Goal: Information Seeking & Learning: Learn about a topic

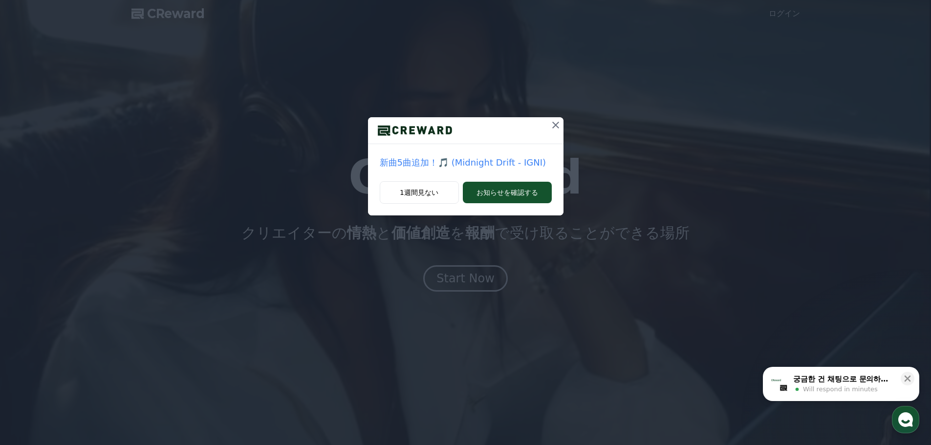
click at [557, 124] on icon at bounding box center [556, 125] width 12 height 12
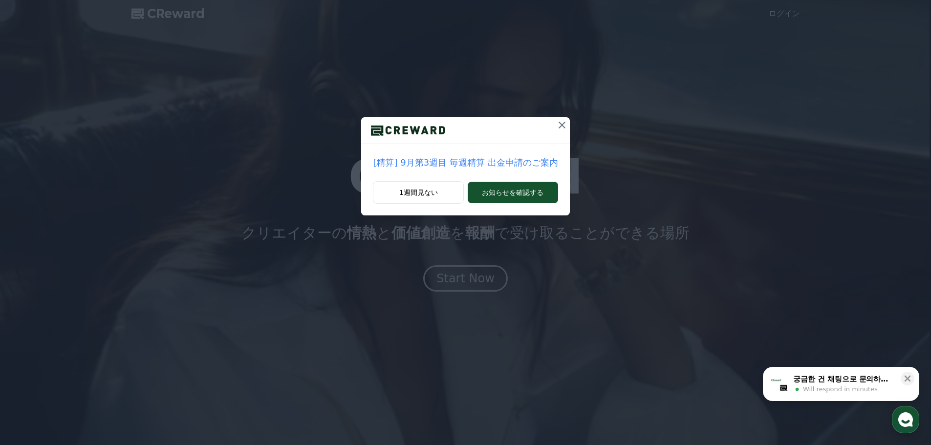
click at [559, 124] on icon at bounding box center [562, 125] width 7 height 7
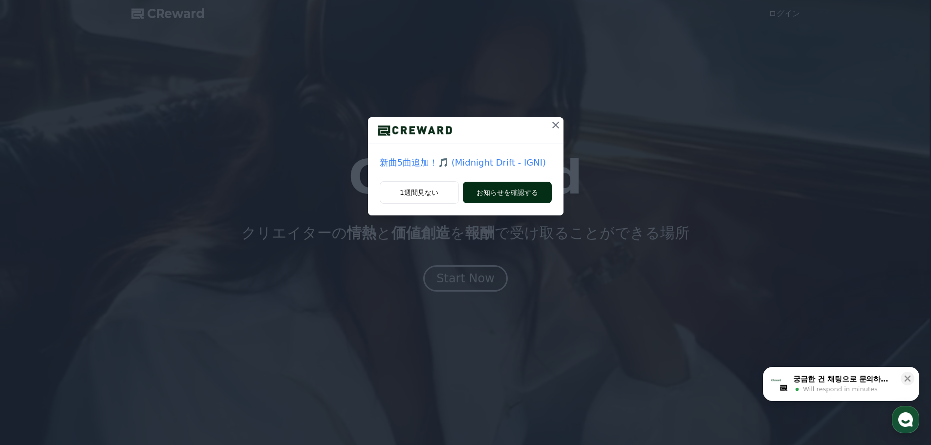
click at [510, 189] on button "お知らせを確認する" at bounding box center [507, 193] width 89 height 22
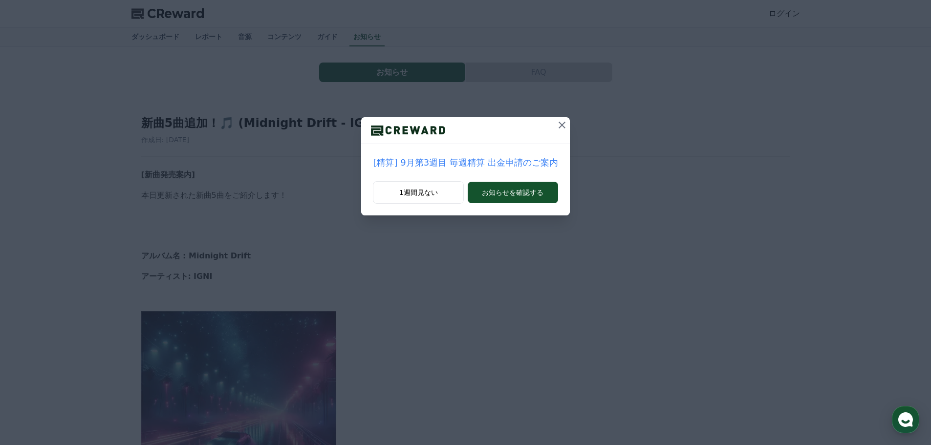
click at [556, 131] on button at bounding box center [562, 125] width 16 height 16
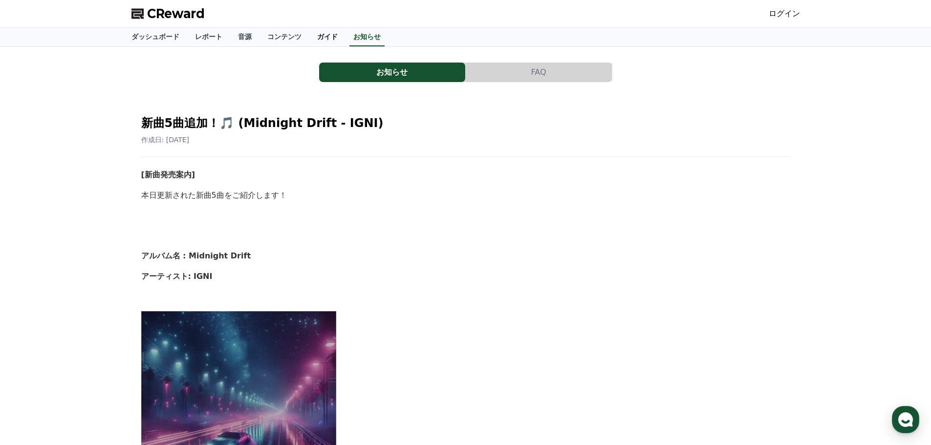
click at [309, 36] on link "ガイド" at bounding box center [327, 37] width 36 height 19
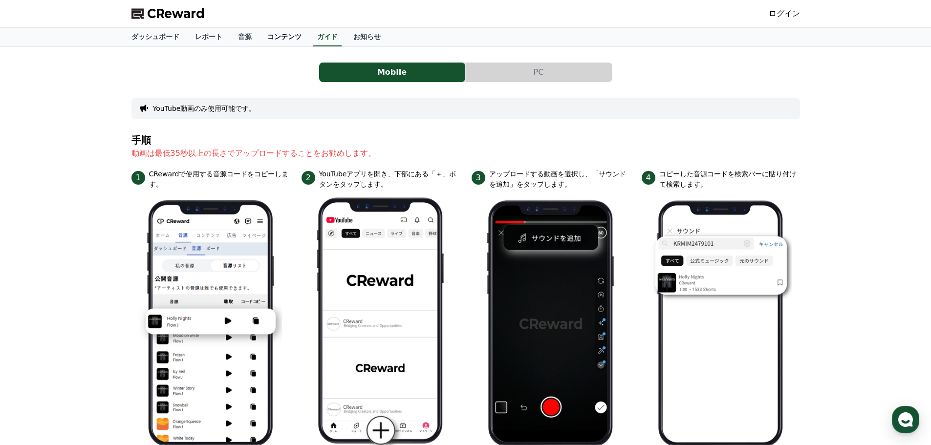
click at [260, 39] on link "コンテンツ" at bounding box center [285, 37] width 50 height 19
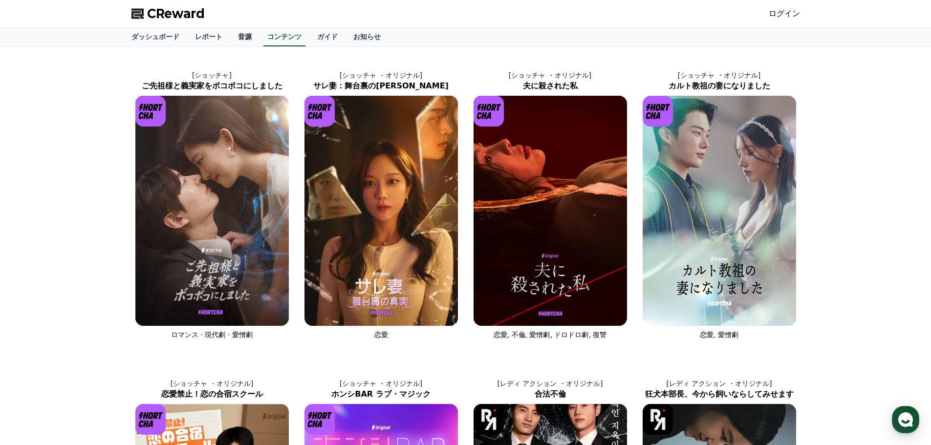
click at [230, 42] on link "音源" at bounding box center [244, 37] width 29 height 19
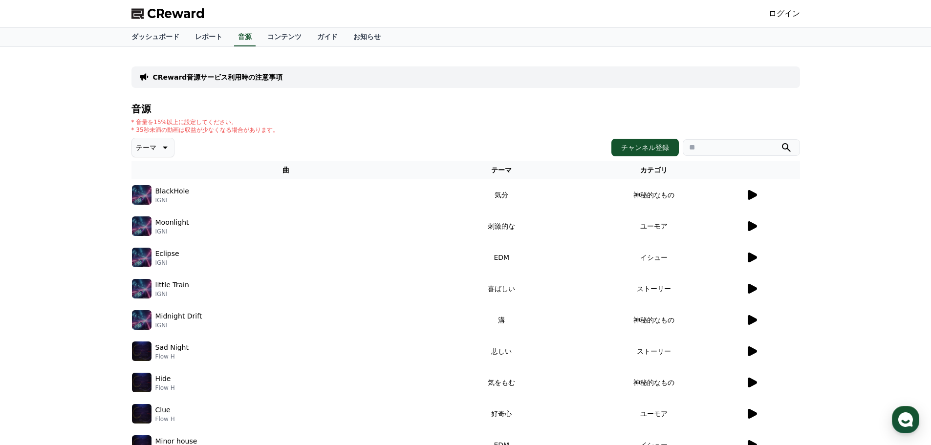
click at [752, 195] on icon at bounding box center [752, 195] width 9 height 10
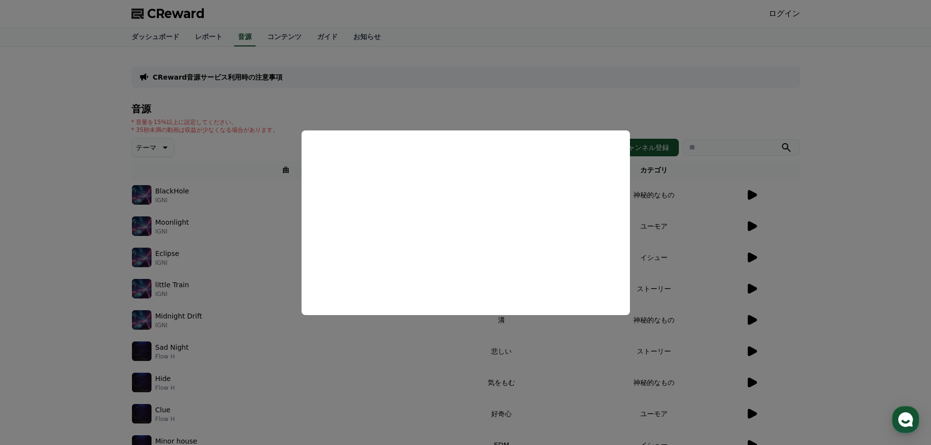
click at [758, 230] on button "close modal" at bounding box center [465, 222] width 931 height 445
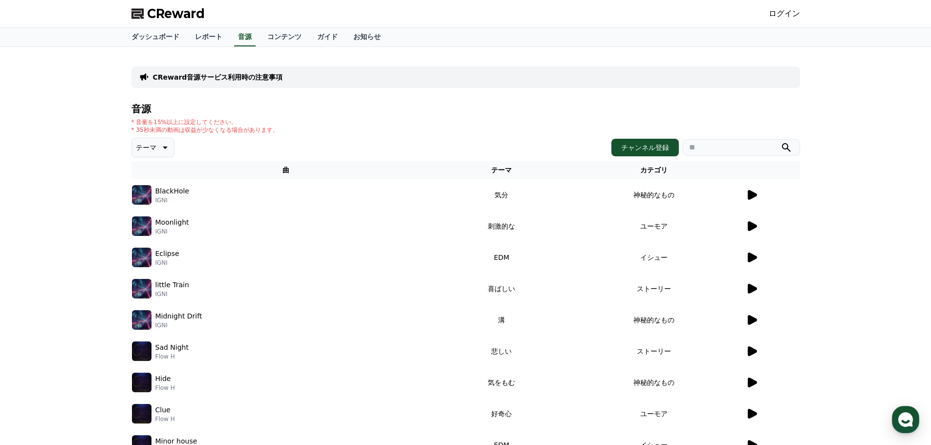
click at [753, 226] on icon at bounding box center [752, 226] width 9 height 10
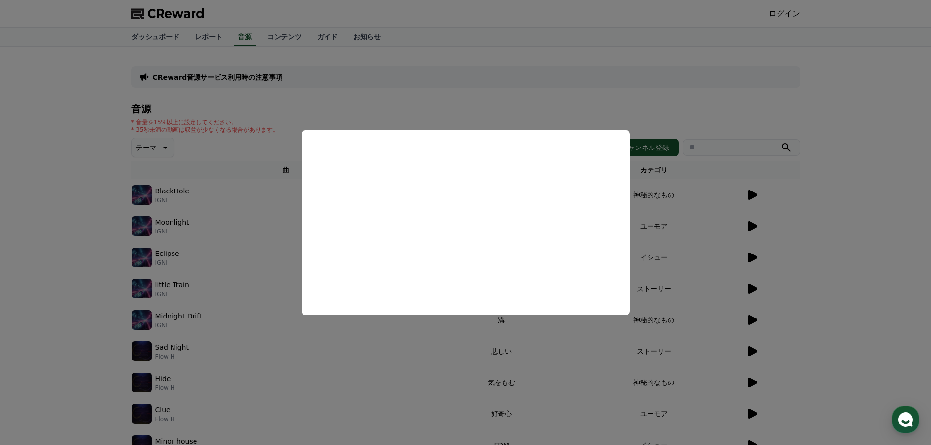
click at [853, 263] on button "close modal" at bounding box center [465, 222] width 931 height 445
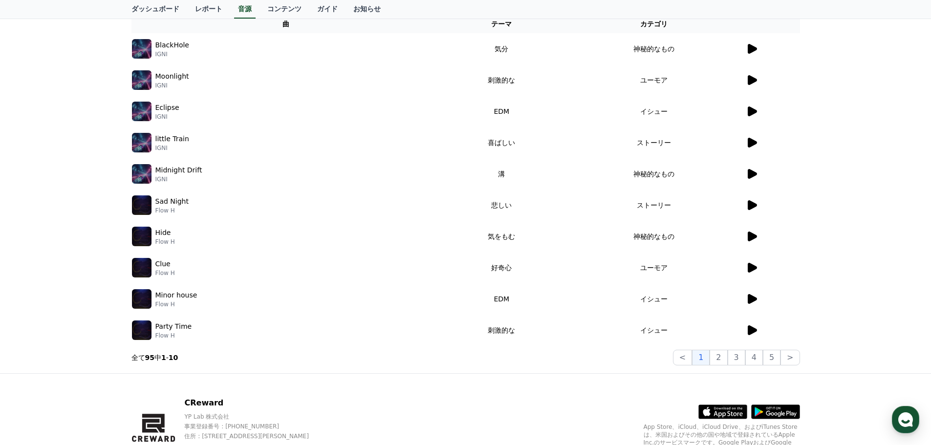
scroll to position [147, 0]
click at [752, 234] on icon at bounding box center [752, 236] width 9 height 10
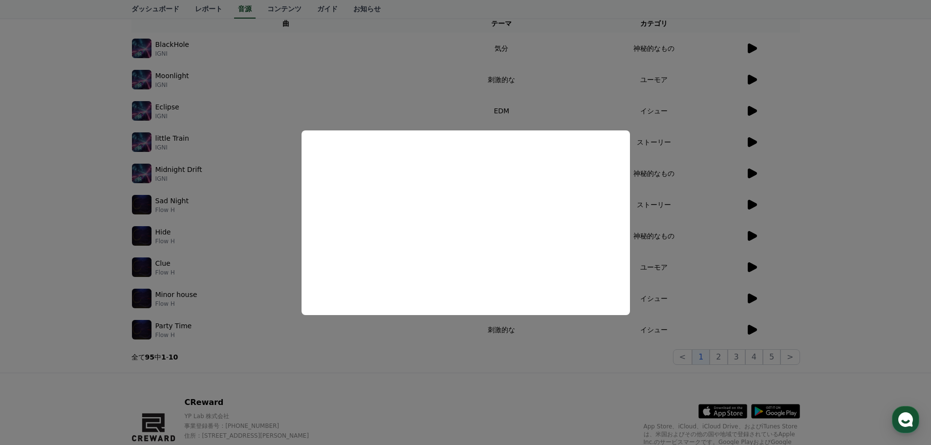
click at [672, 321] on button "close modal" at bounding box center [465, 222] width 931 height 445
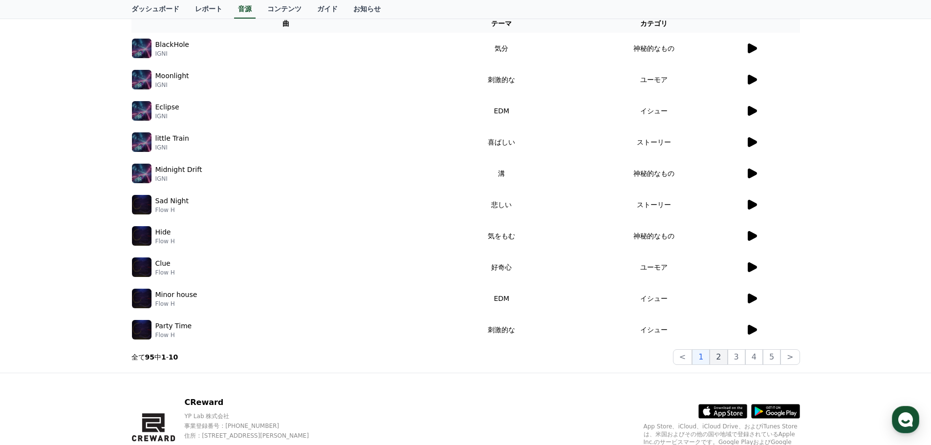
click at [723, 357] on button "2" at bounding box center [719, 357] width 18 height 16
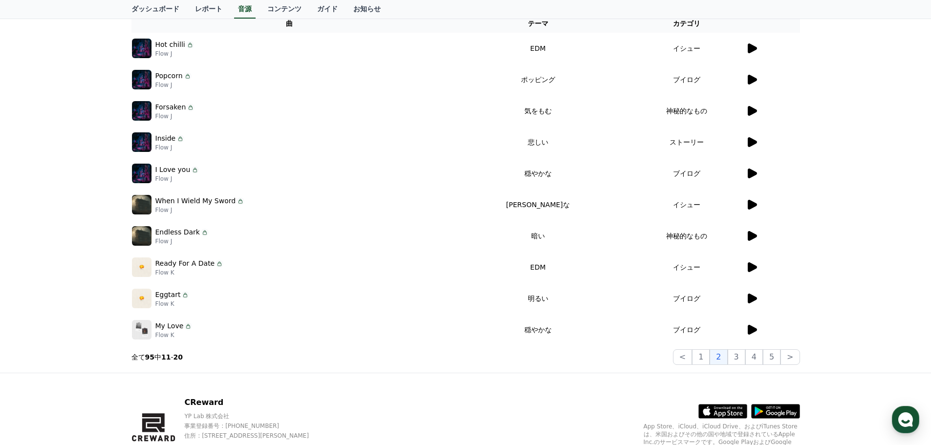
click at [757, 112] on icon at bounding box center [752, 111] width 12 height 12
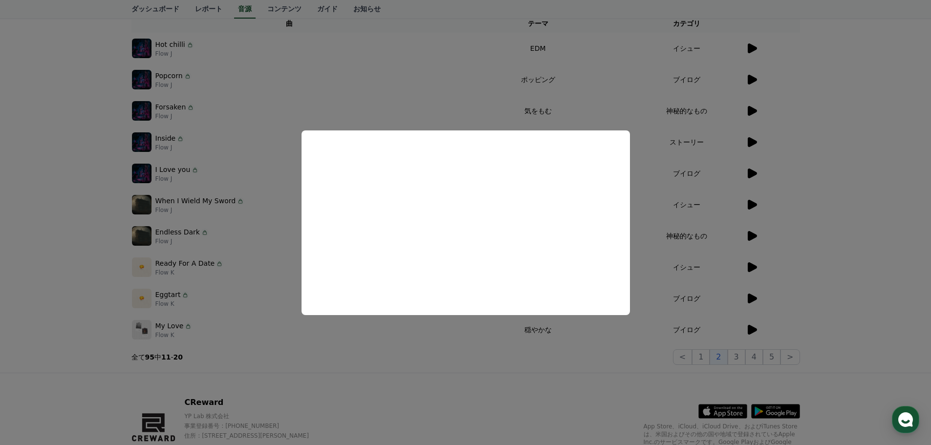
click at [749, 145] on button "close modal" at bounding box center [465, 222] width 931 height 445
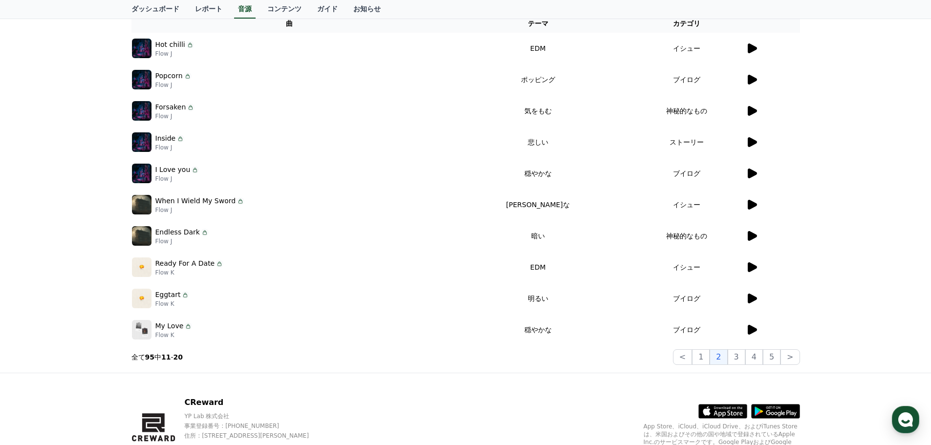
click at [753, 144] on icon at bounding box center [752, 142] width 9 height 10
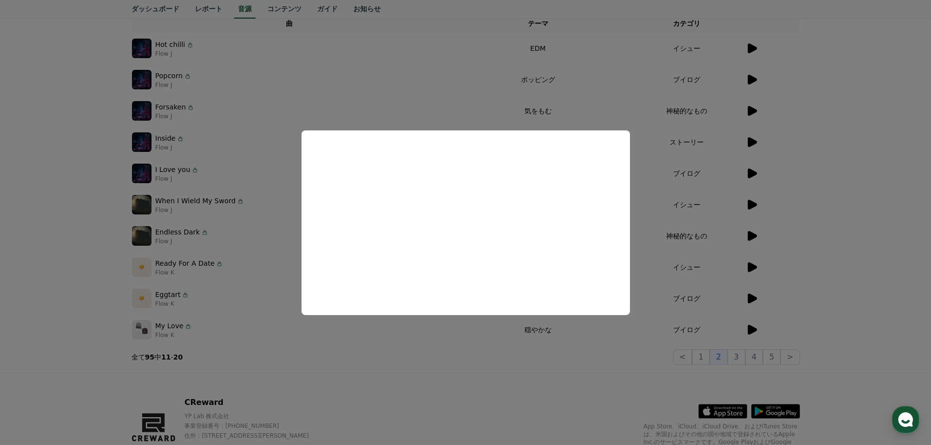
click at [756, 238] on button "close modal" at bounding box center [465, 222] width 931 height 445
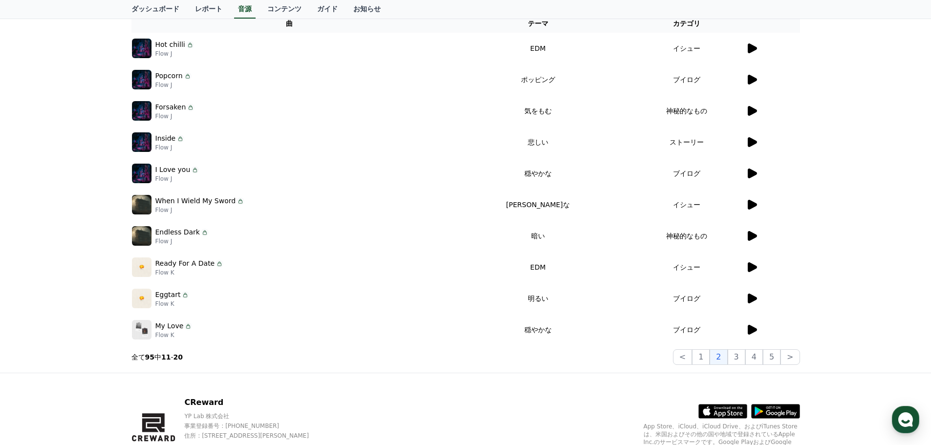
click at [758, 235] on div at bounding box center [773, 236] width 54 height 12
click at [756, 236] on icon at bounding box center [752, 236] width 9 height 10
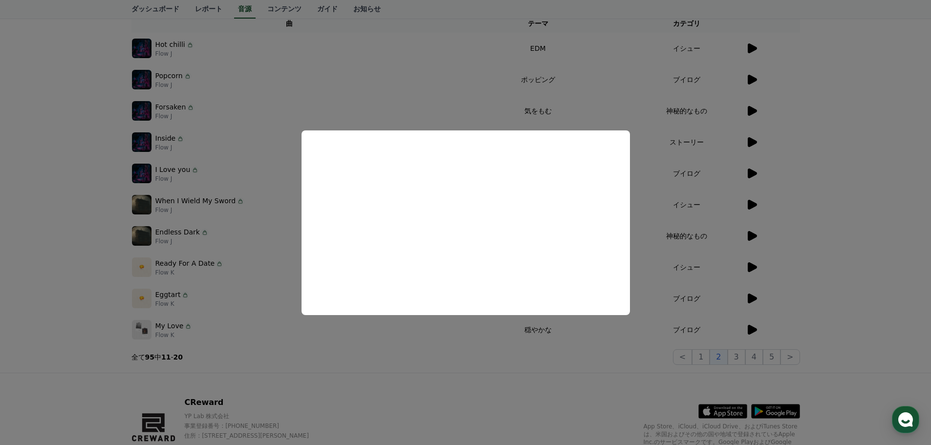
click at [754, 266] on button "close modal" at bounding box center [465, 222] width 931 height 445
click at [754, 266] on icon at bounding box center [752, 267] width 9 height 10
click at [757, 329] on button "close modal" at bounding box center [465, 222] width 931 height 445
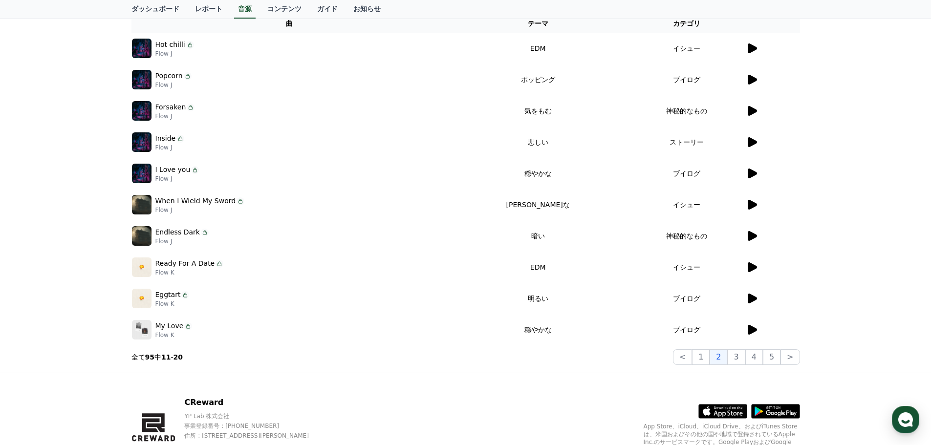
click at [751, 332] on icon at bounding box center [752, 330] width 9 height 10
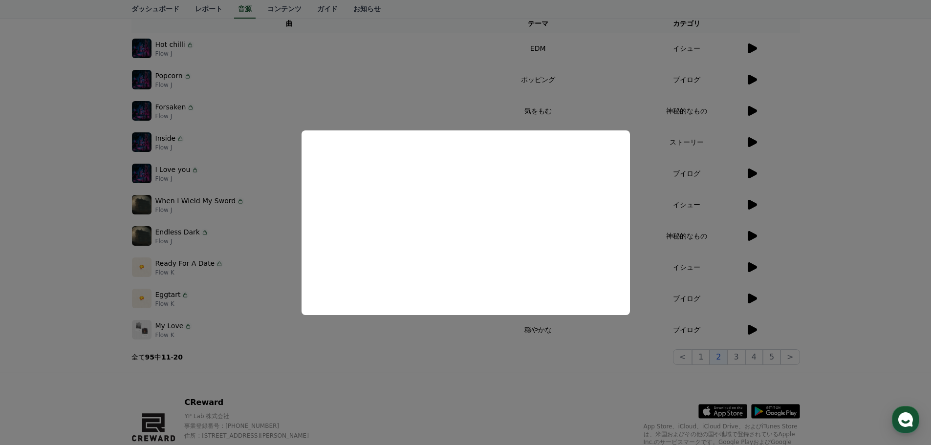
click at [739, 358] on button "close modal" at bounding box center [465, 222] width 931 height 445
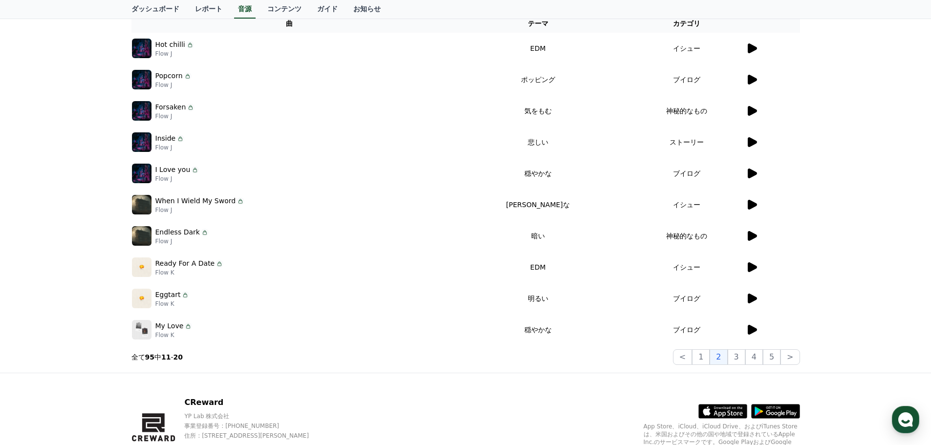
click at [739, 358] on button "3" at bounding box center [737, 357] width 18 height 16
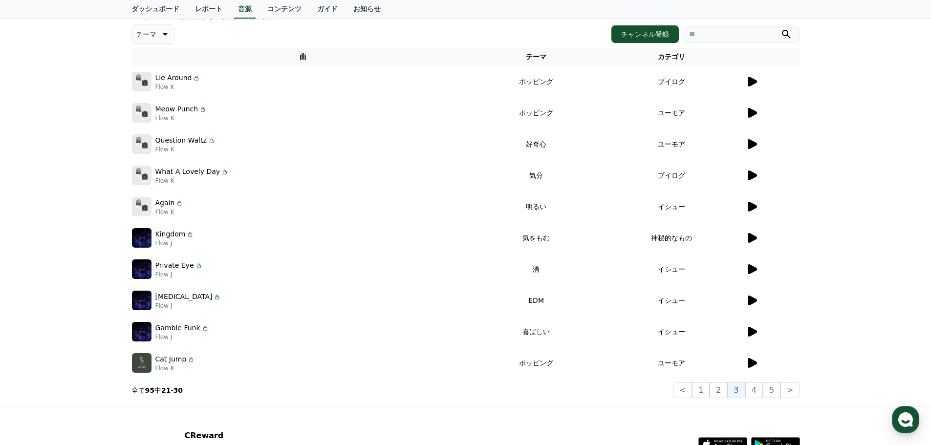
scroll to position [98, 0]
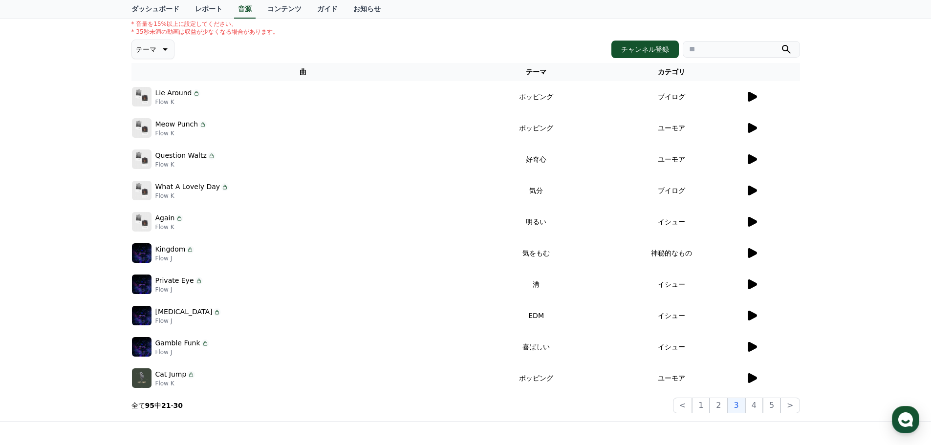
click at [755, 256] on icon at bounding box center [752, 253] width 12 height 12
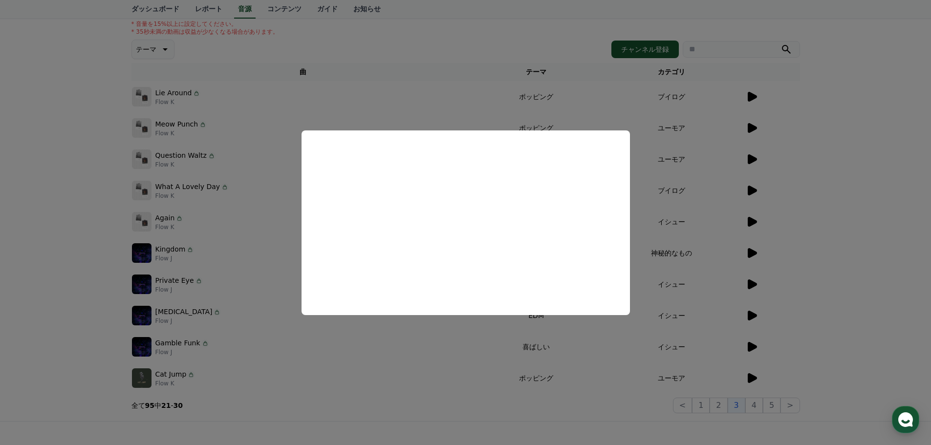
click at [718, 184] on button "close modal" at bounding box center [465, 222] width 931 height 445
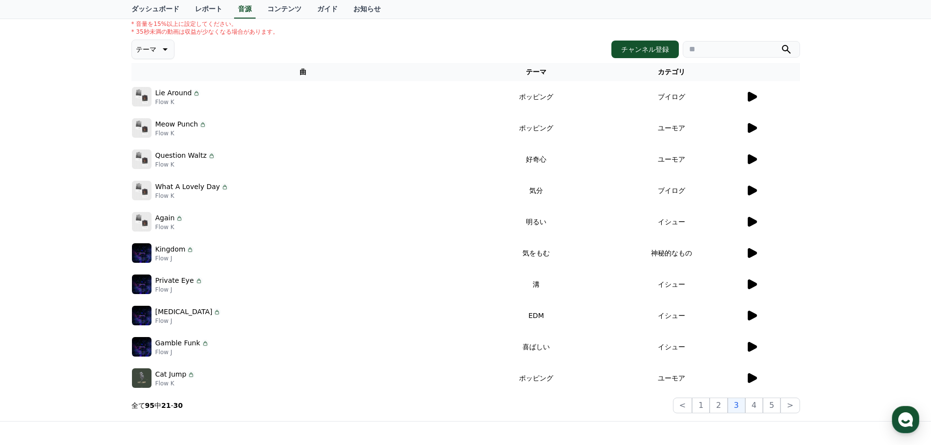
click at [751, 191] on icon at bounding box center [752, 191] width 9 height 10
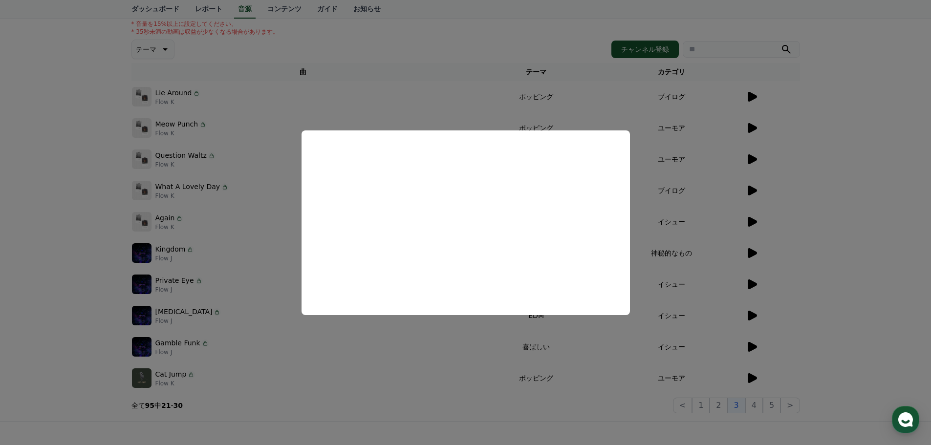
click at [754, 407] on button "close modal" at bounding box center [465, 222] width 931 height 445
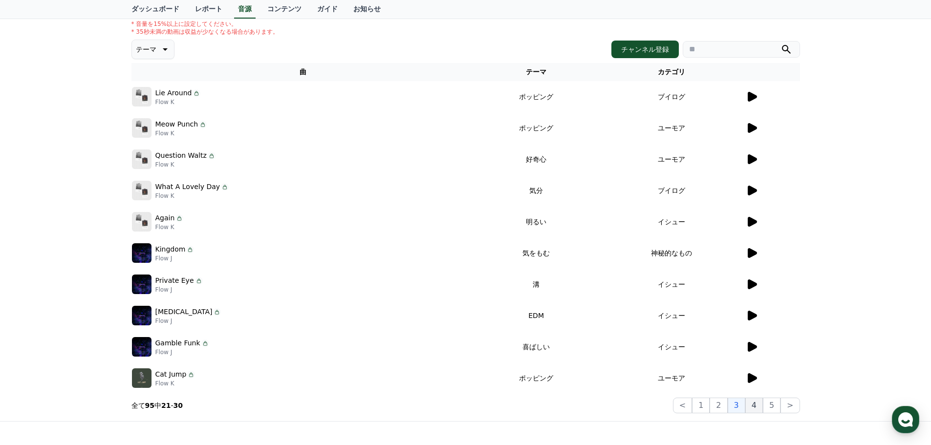
click at [759, 411] on button "4" at bounding box center [754, 406] width 18 height 16
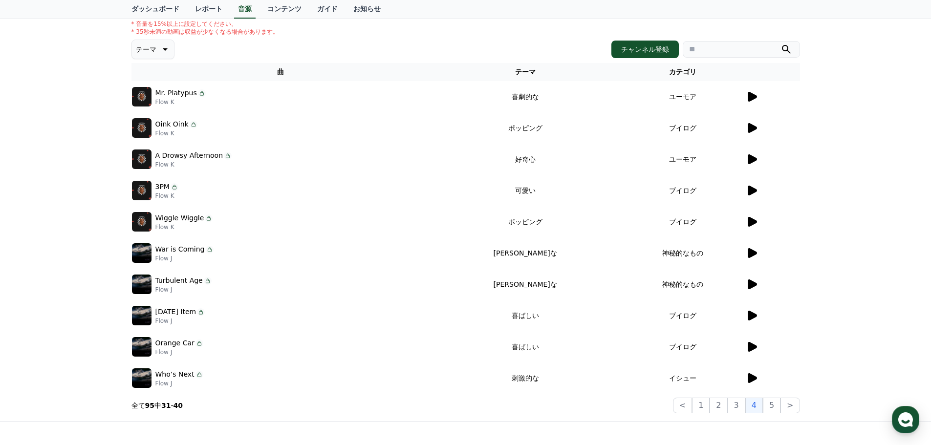
click at [754, 375] on icon at bounding box center [752, 378] width 12 height 12
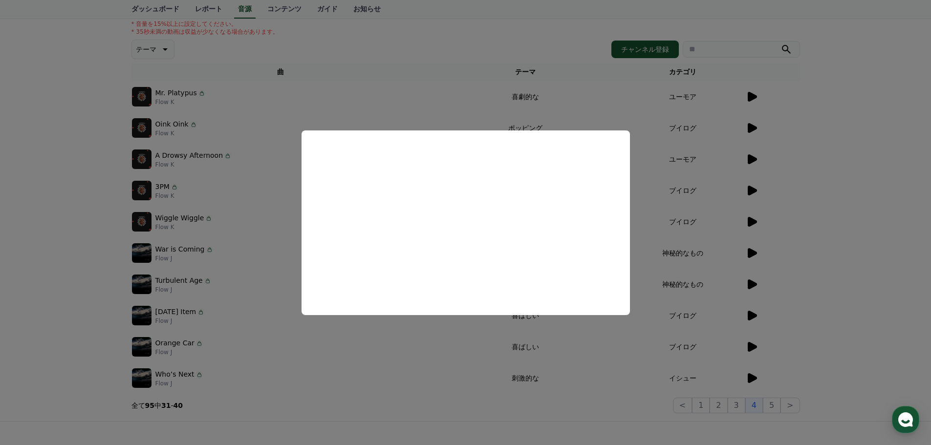
click at [752, 348] on button "close modal" at bounding box center [465, 222] width 931 height 445
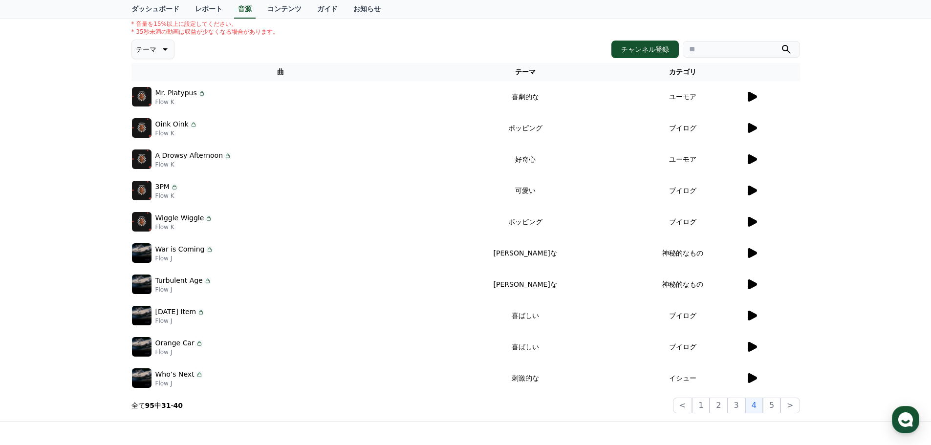
click at [752, 348] on icon at bounding box center [752, 347] width 9 height 10
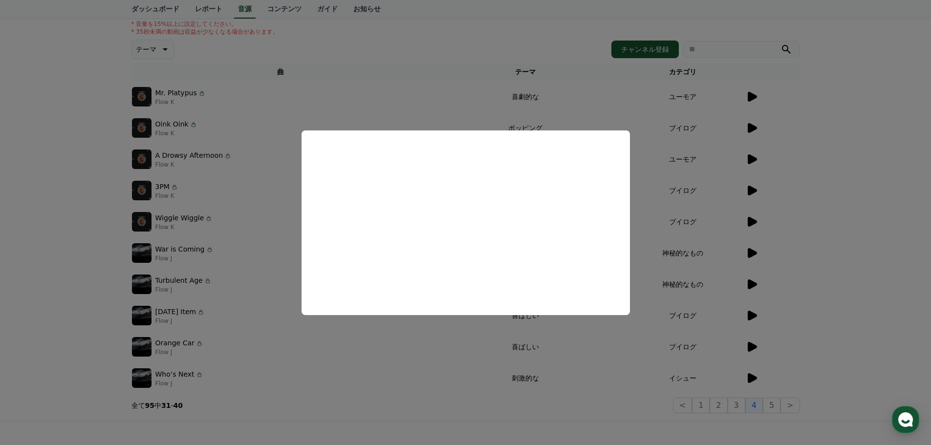
click at [753, 281] on button "close modal" at bounding box center [465, 222] width 931 height 445
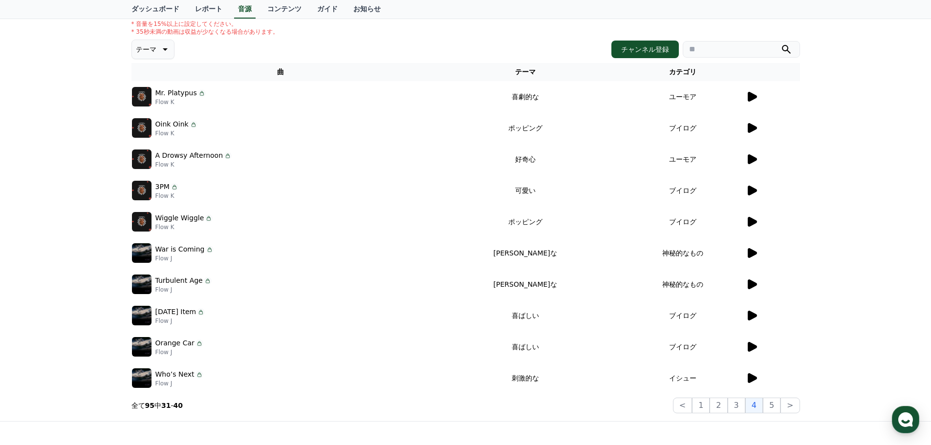
click at [753, 283] on icon at bounding box center [752, 285] width 9 height 10
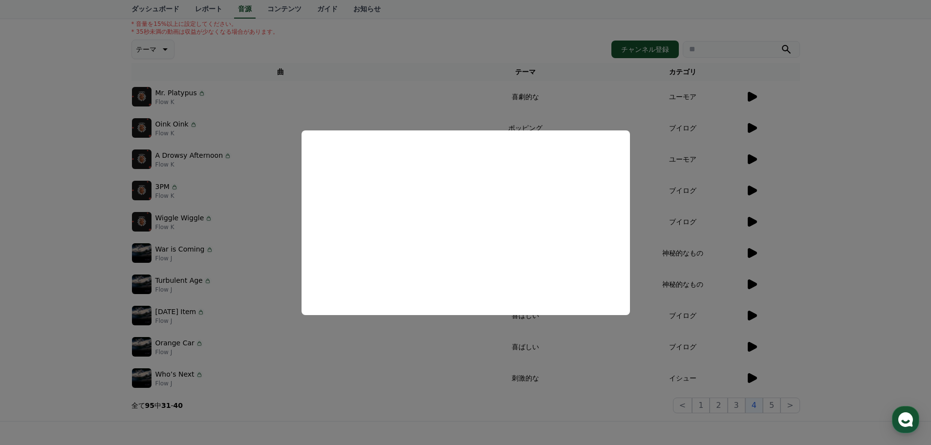
click at [753, 252] on button "close modal" at bounding box center [465, 222] width 931 height 445
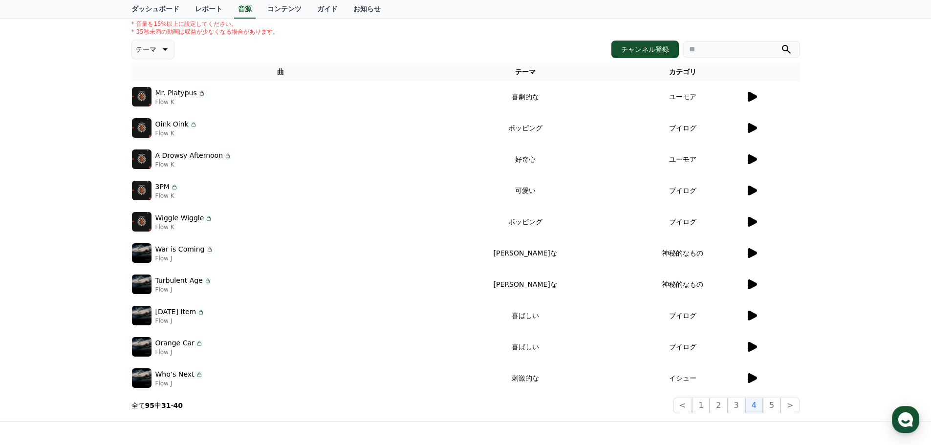
click at [753, 252] on icon at bounding box center [752, 253] width 9 height 10
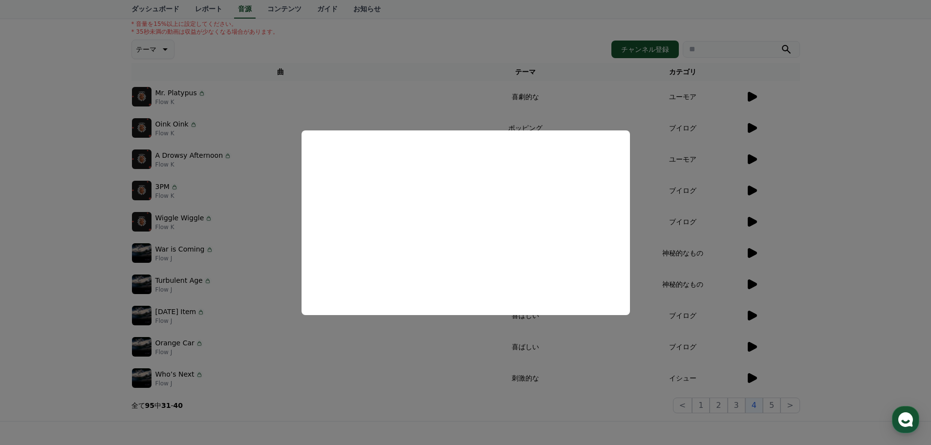
click at [753, 220] on button "close modal" at bounding box center [465, 222] width 931 height 445
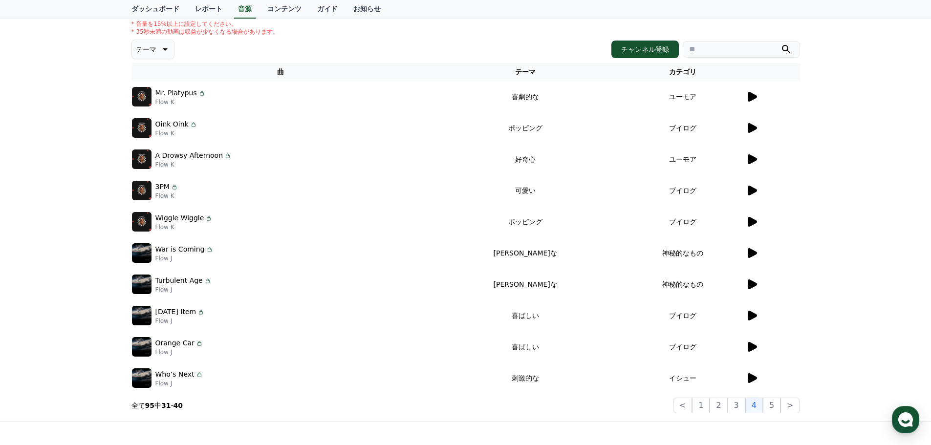
click at [742, 187] on td "ブイログ" at bounding box center [683, 190] width 124 height 31
click at [747, 187] on icon at bounding box center [752, 191] width 12 height 12
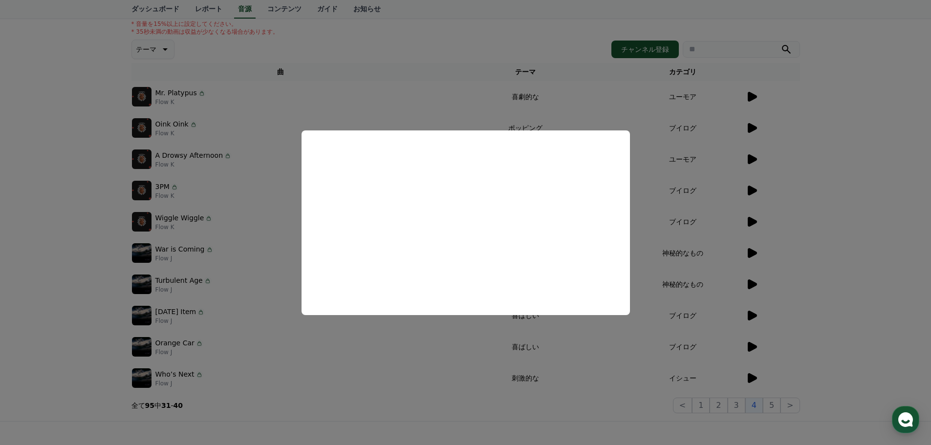
click at [753, 153] on button "close modal" at bounding box center [465, 222] width 931 height 445
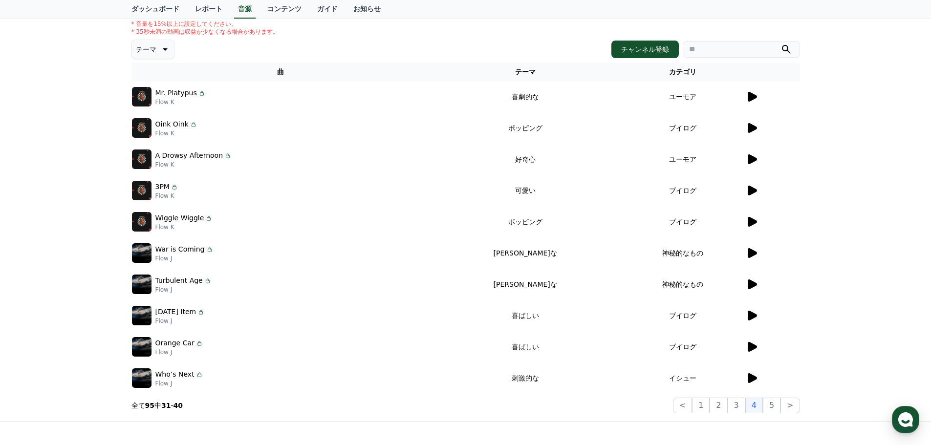
click at [752, 159] on icon at bounding box center [752, 159] width 9 height 10
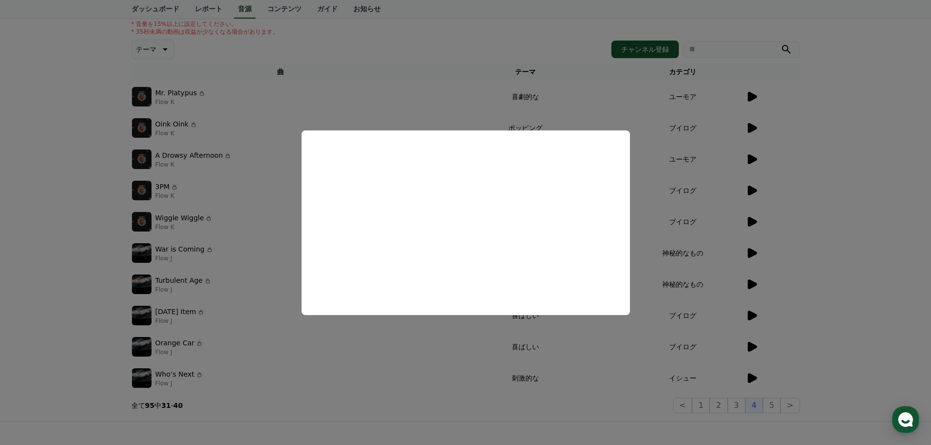
click at [769, 403] on button "close modal" at bounding box center [465, 222] width 931 height 445
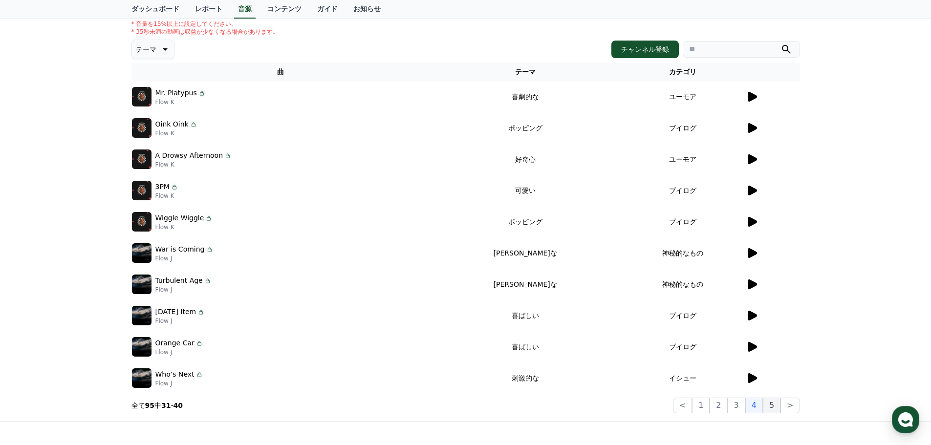
click at [777, 403] on button "5" at bounding box center [772, 406] width 18 height 16
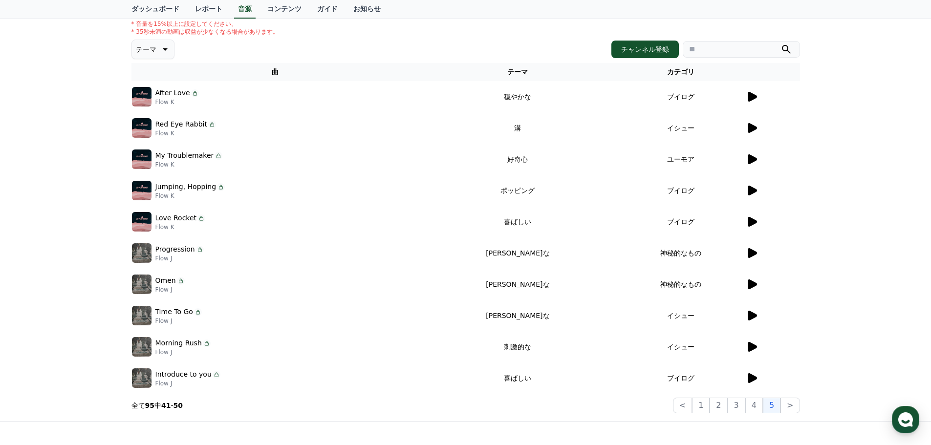
click at [750, 93] on icon at bounding box center [752, 97] width 9 height 10
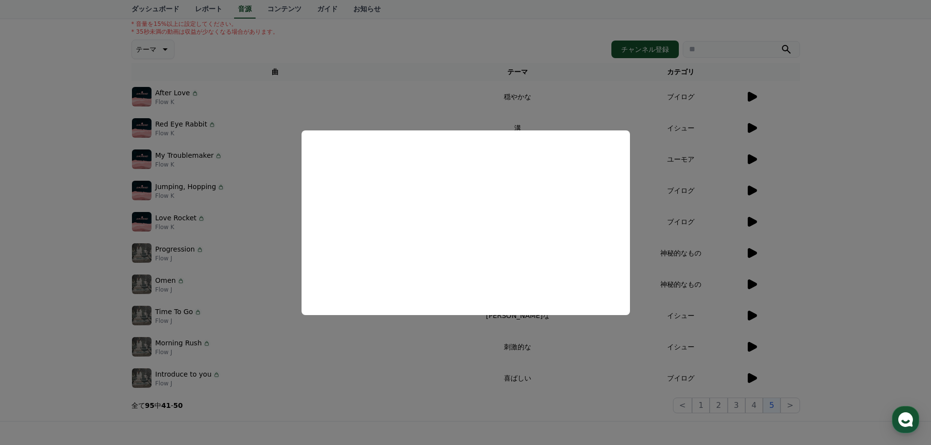
click at [750, 128] on button "close modal" at bounding box center [465, 222] width 931 height 445
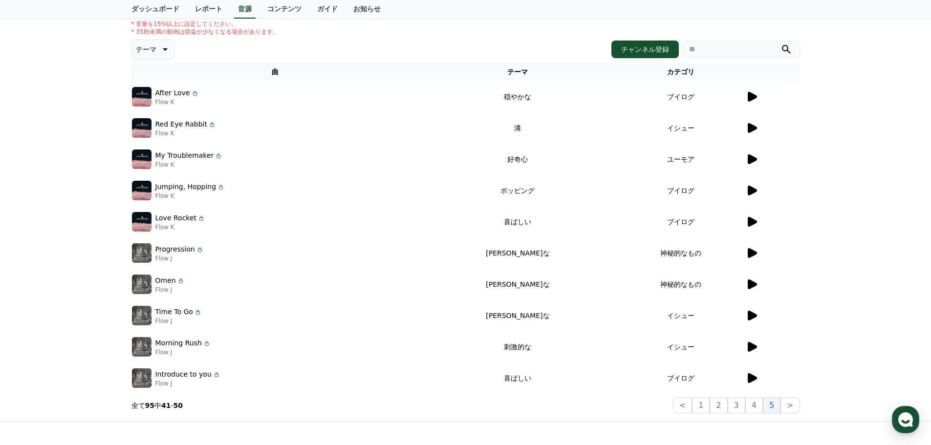
click at [750, 128] on icon at bounding box center [752, 128] width 9 height 10
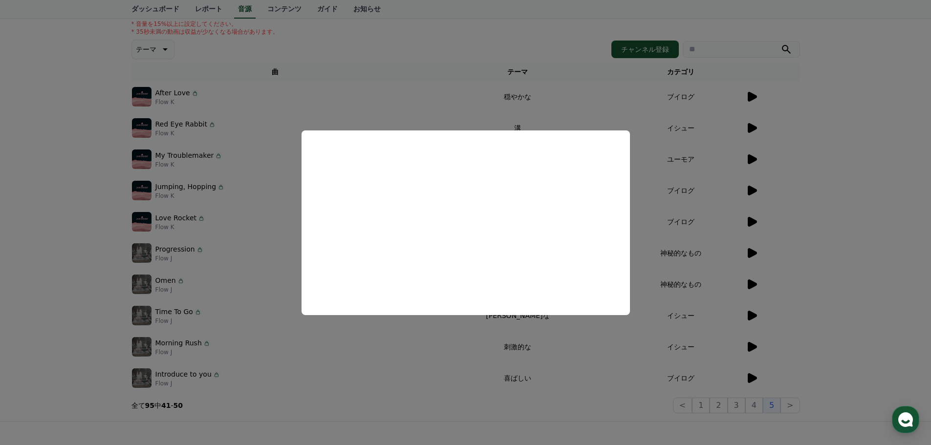
click at [753, 154] on button "close modal" at bounding box center [465, 222] width 931 height 445
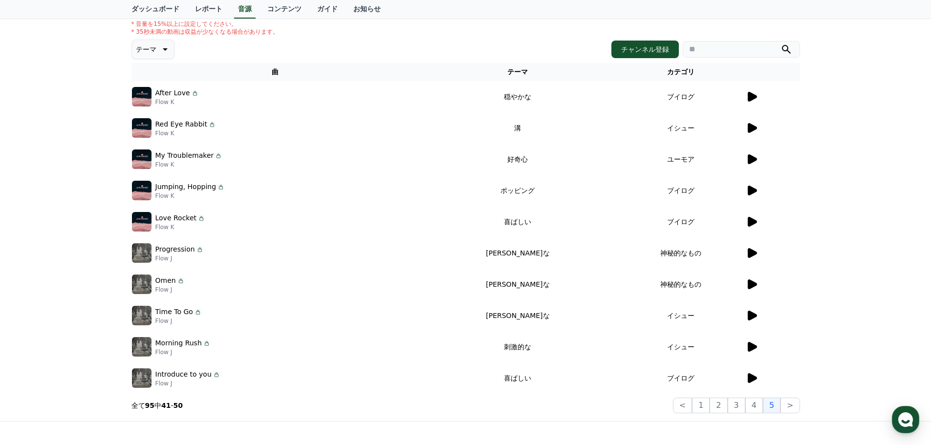
click at [753, 158] on icon at bounding box center [752, 159] width 9 height 10
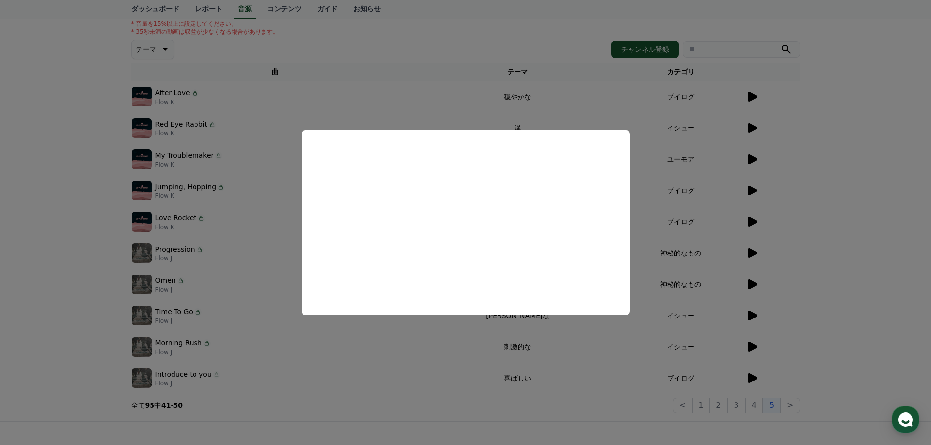
click at [753, 162] on button "close modal" at bounding box center [465, 222] width 931 height 445
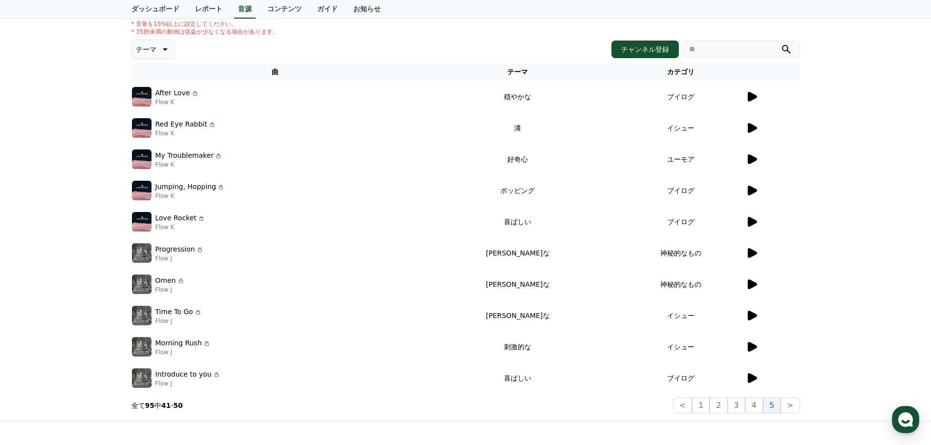
click at [751, 189] on icon at bounding box center [752, 191] width 9 height 10
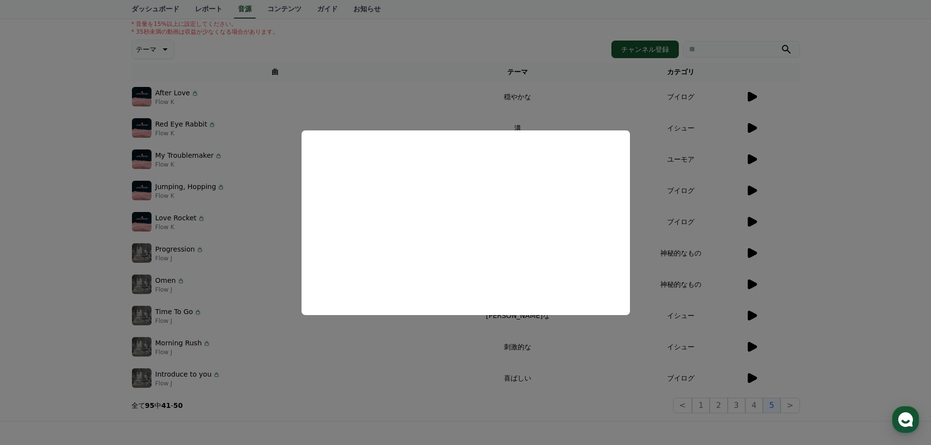
click at [751, 189] on button "close modal" at bounding box center [465, 222] width 931 height 445
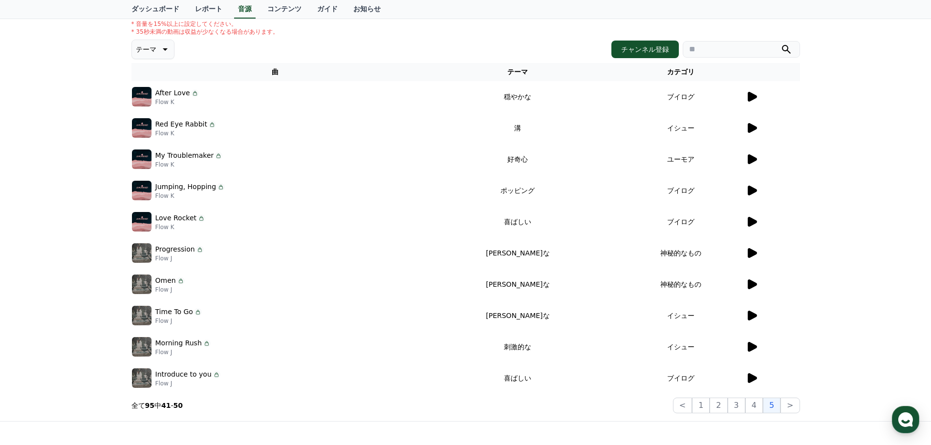
click at [749, 222] on icon at bounding box center [752, 222] width 9 height 10
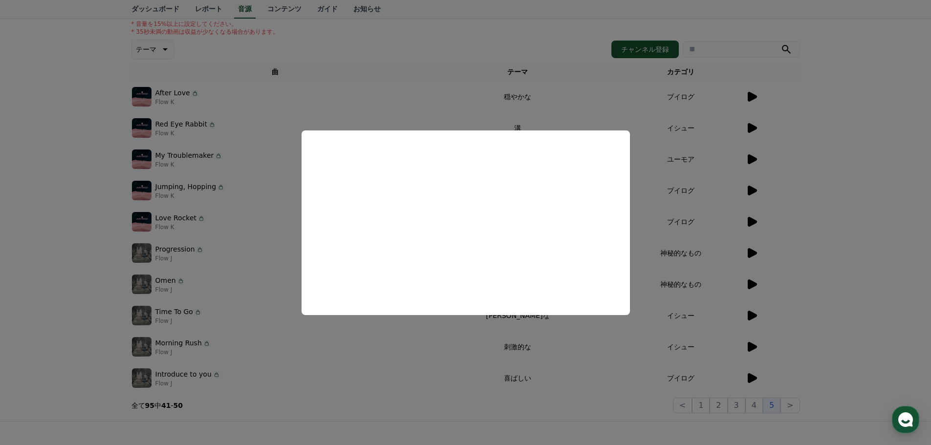
click at [752, 253] on button "close modal" at bounding box center [465, 222] width 931 height 445
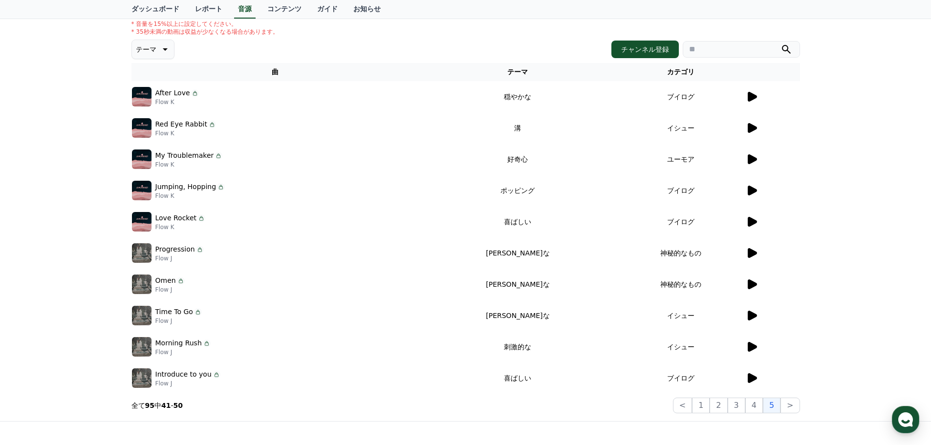
click at [751, 253] on icon at bounding box center [752, 253] width 9 height 10
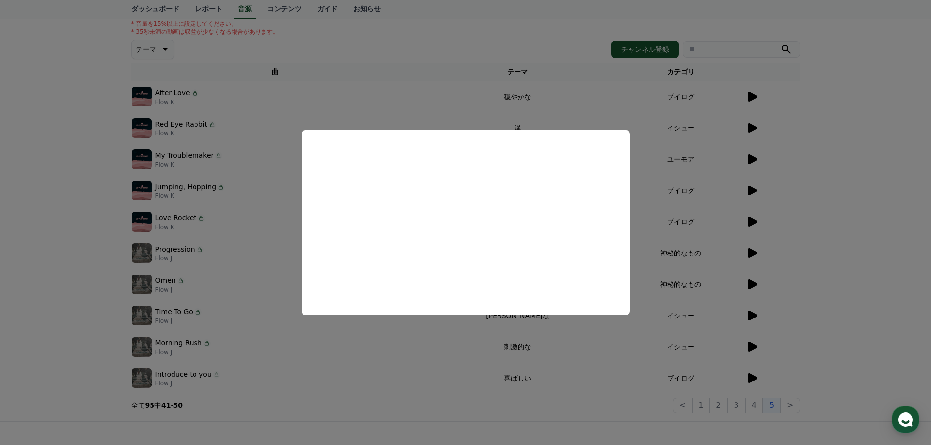
click at [752, 282] on button "close modal" at bounding box center [465, 222] width 931 height 445
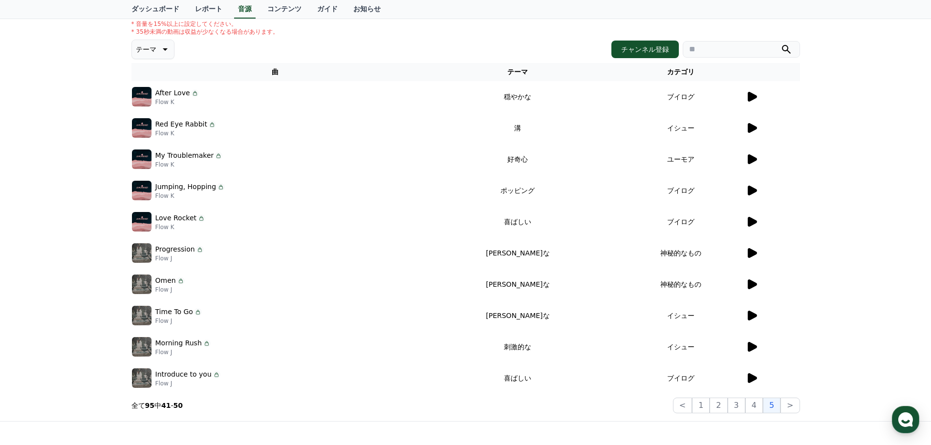
click at [752, 282] on icon at bounding box center [752, 285] width 9 height 10
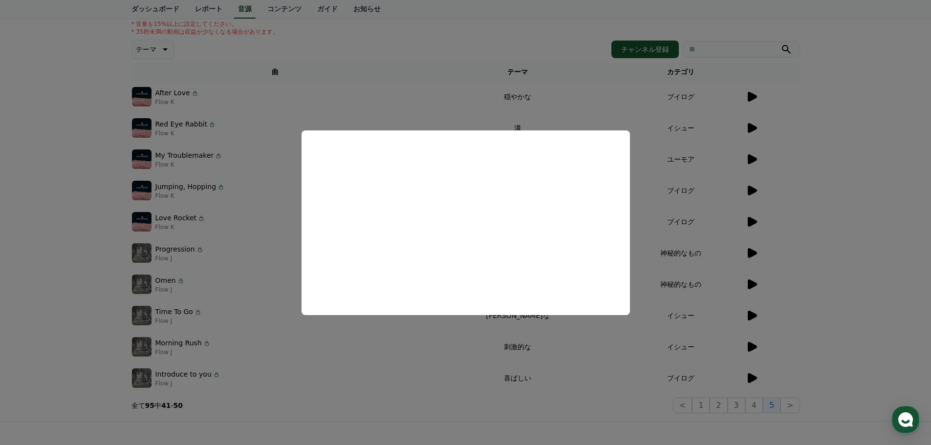
click at [757, 316] on button "close modal" at bounding box center [465, 222] width 931 height 445
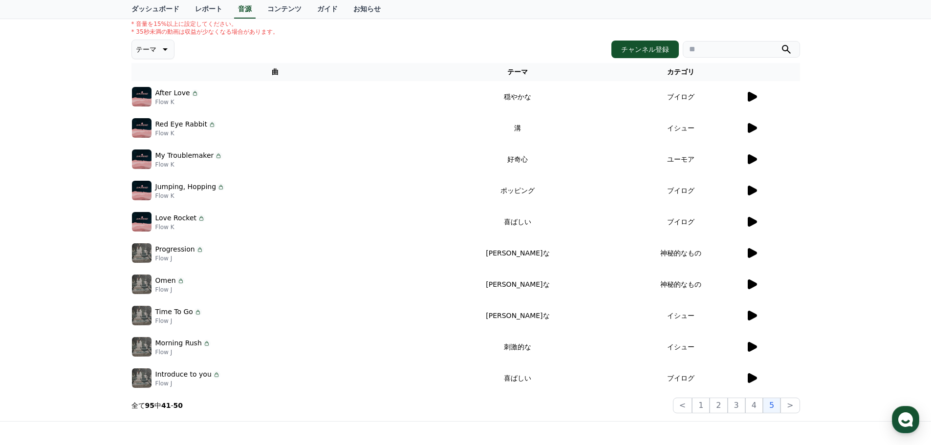
click at [757, 316] on icon at bounding box center [752, 316] width 9 height 10
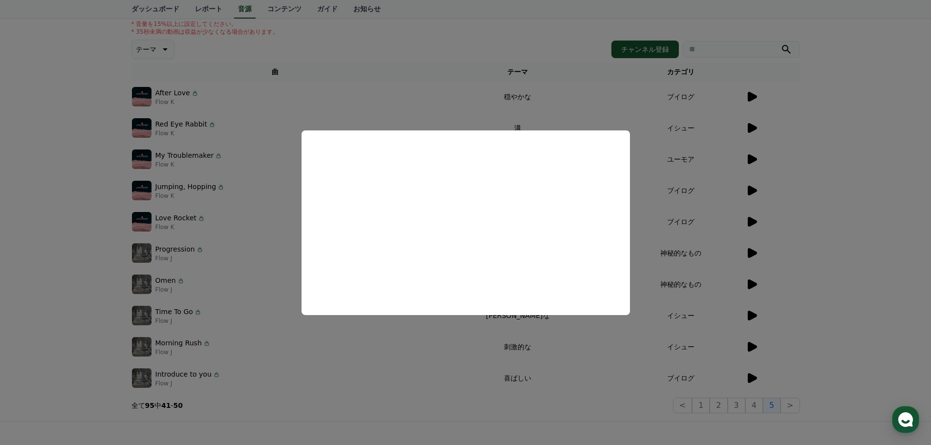
click at [749, 343] on button "close modal" at bounding box center [465, 222] width 931 height 445
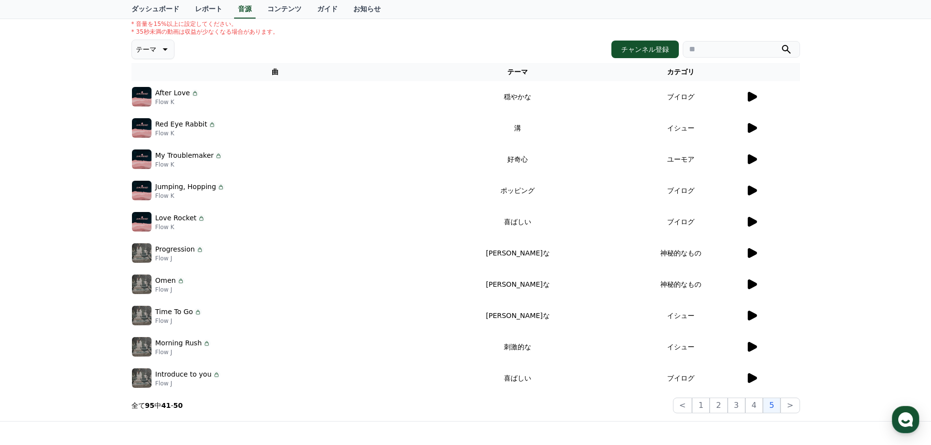
click at [749, 346] on icon at bounding box center [752, 347] width 9 height 10
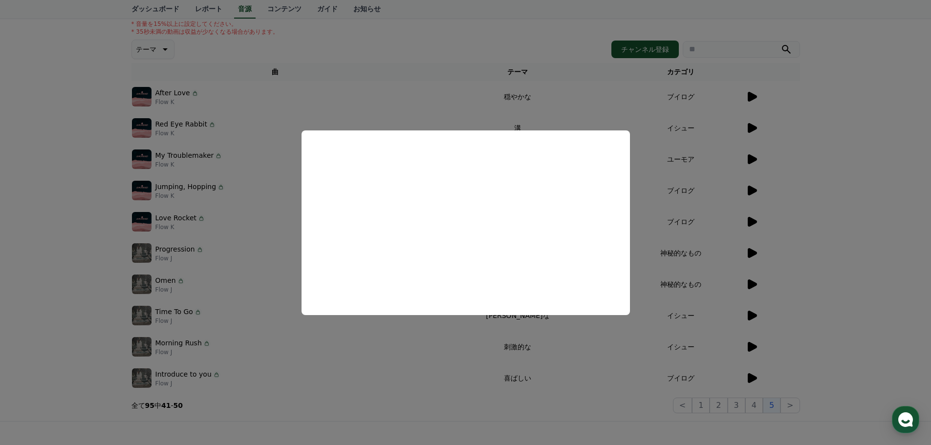
click at [755, 380] on button "close modal" at bounding box center [465, 222] width 931 height 445
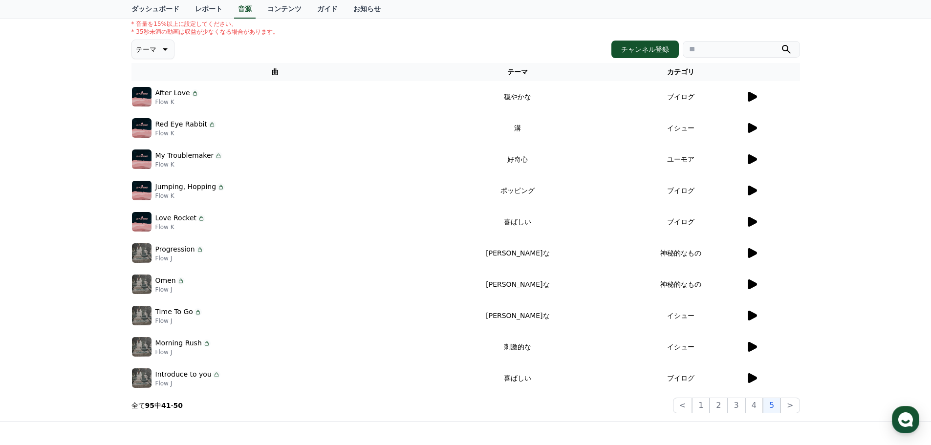
click at [755, 380] on icon at bounding box center [752, 378] width 9 height 10
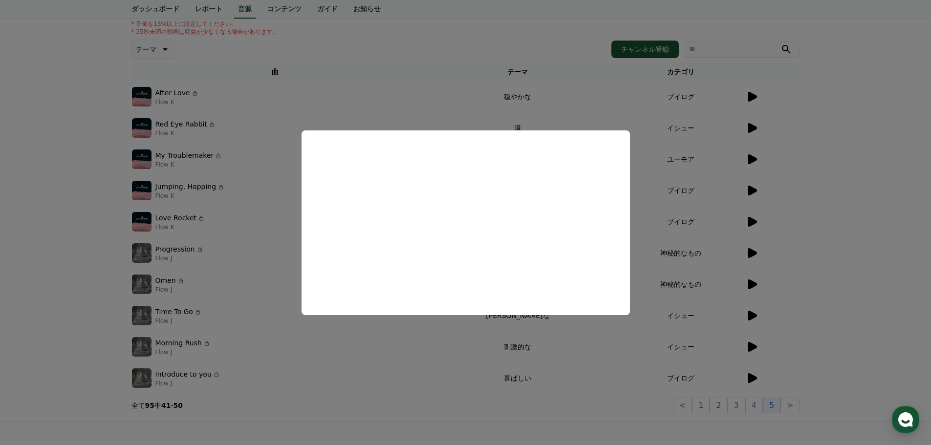
click at [769, 220] on button "close modal" at bounding box center [465, 222] width 931 height 445
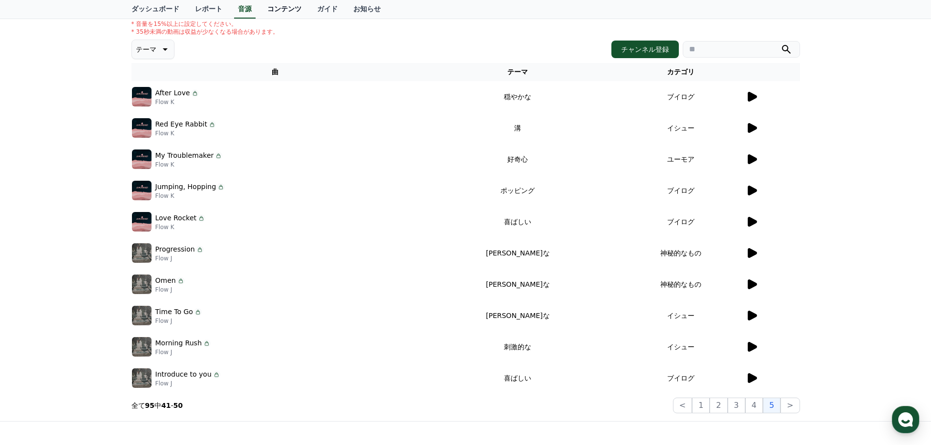
click at [262, 8] on link "コンテンツ" at bounding box center [285, 9] width 50 height 19
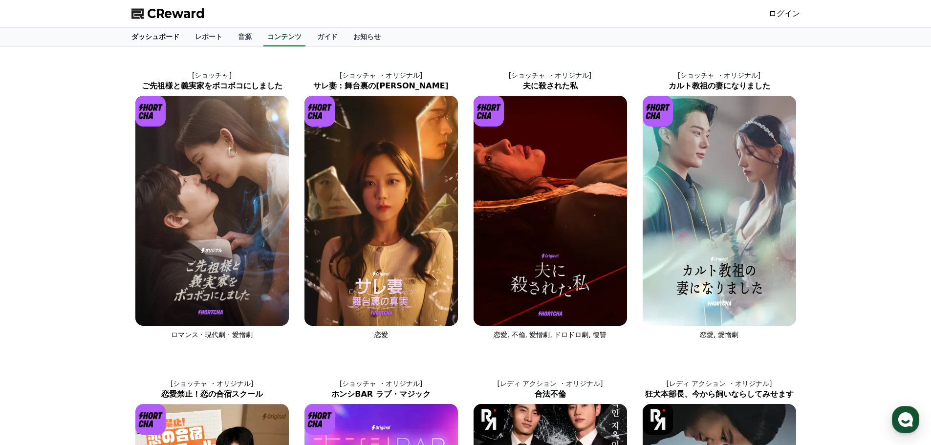
click at [162, 36] on link "ダッシュボード" at bounding box center [156, 37] width 64 height 19
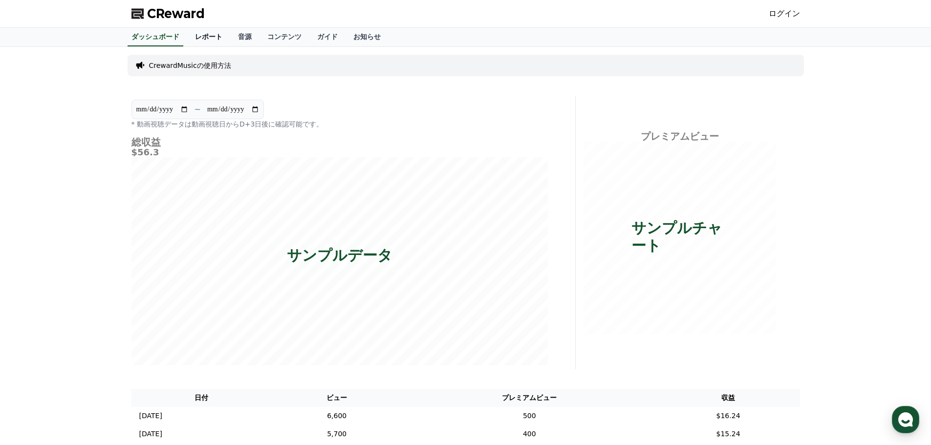
click at [189, 36] on link "レポート" at bounding box center [208, 37] width 43 height 19
